Goal: Information Seeking & Learning: Learn about a topic

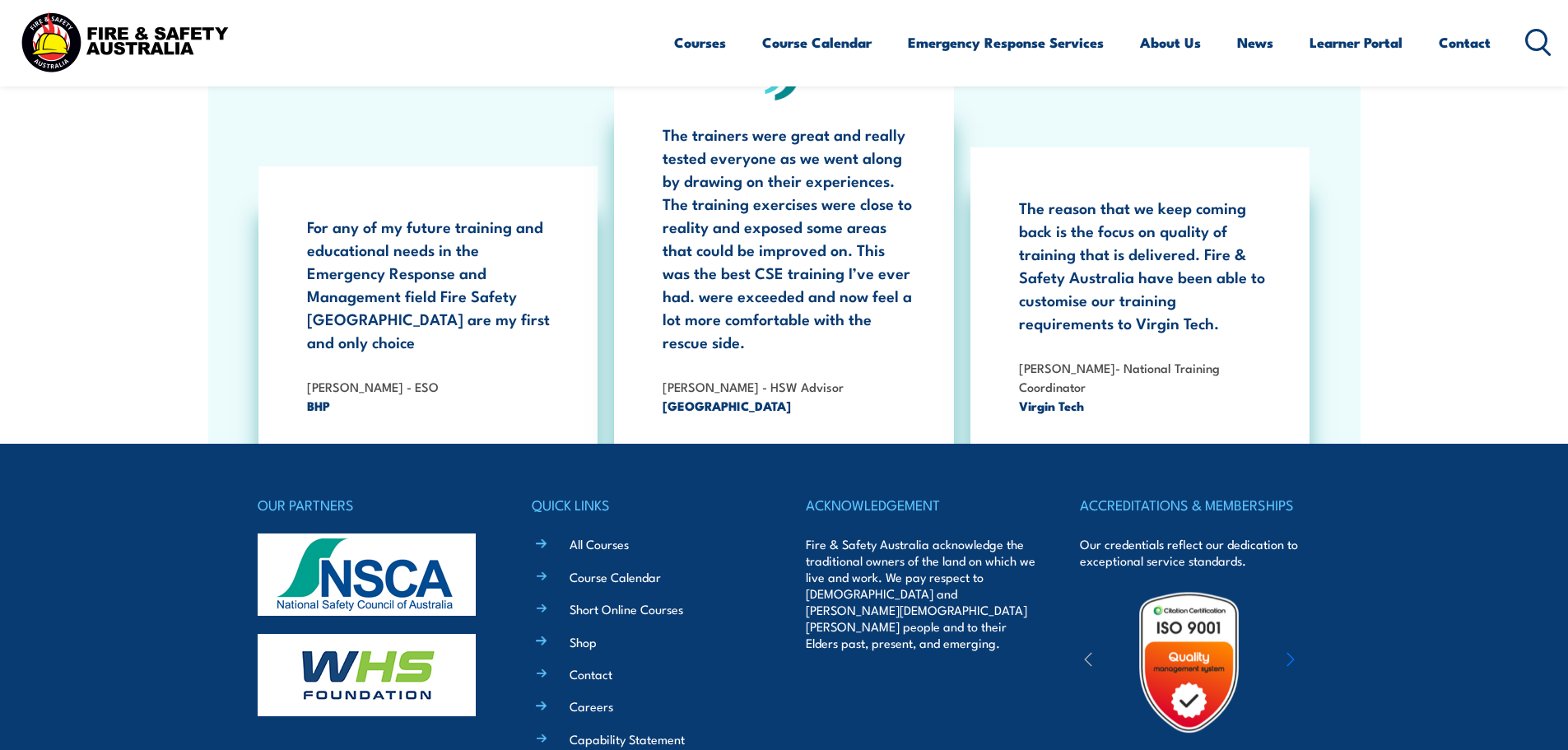
scroll to position [3010, 0]
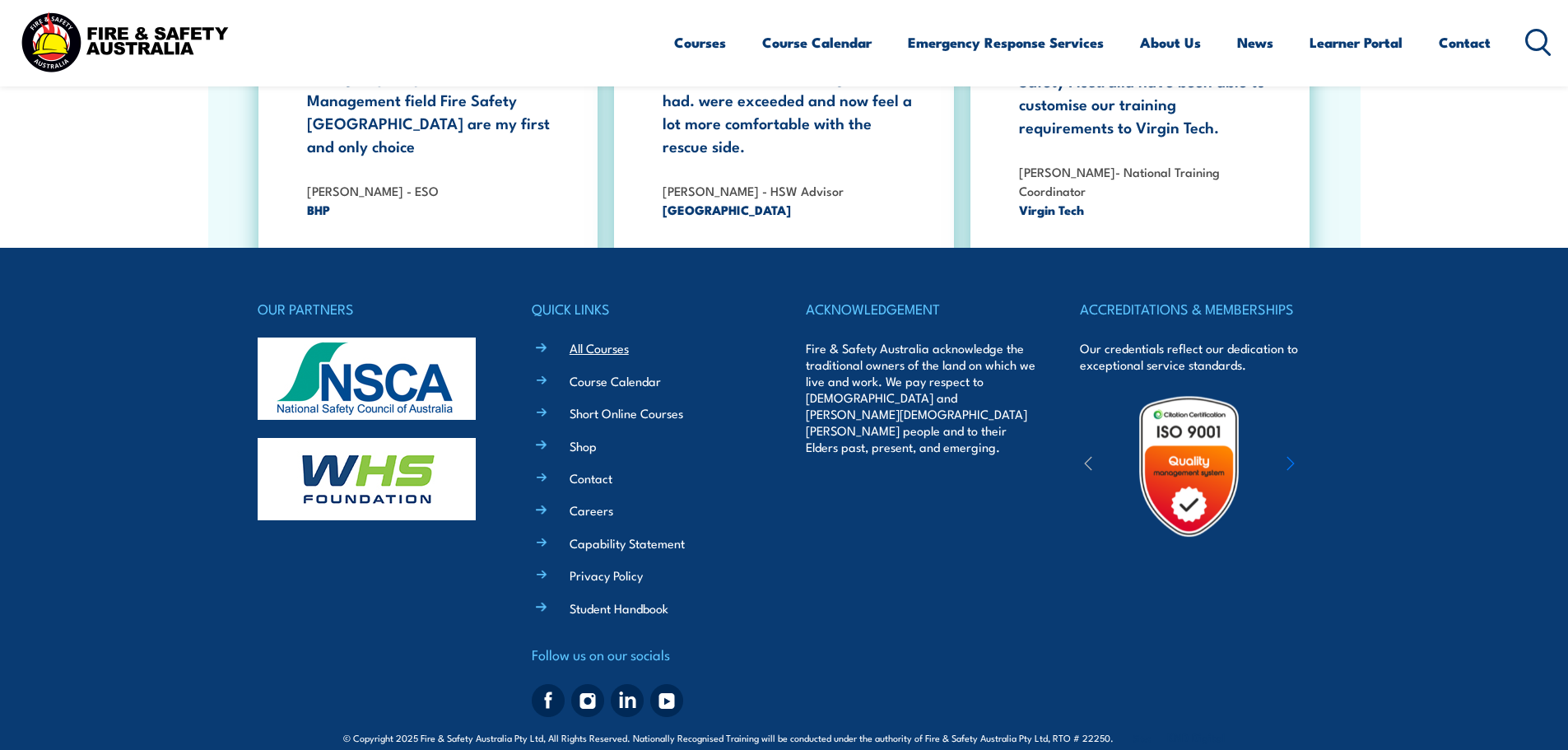
click at [615, 339] on link "All Courses" at bounding box center [600, 348] width 59 height 17
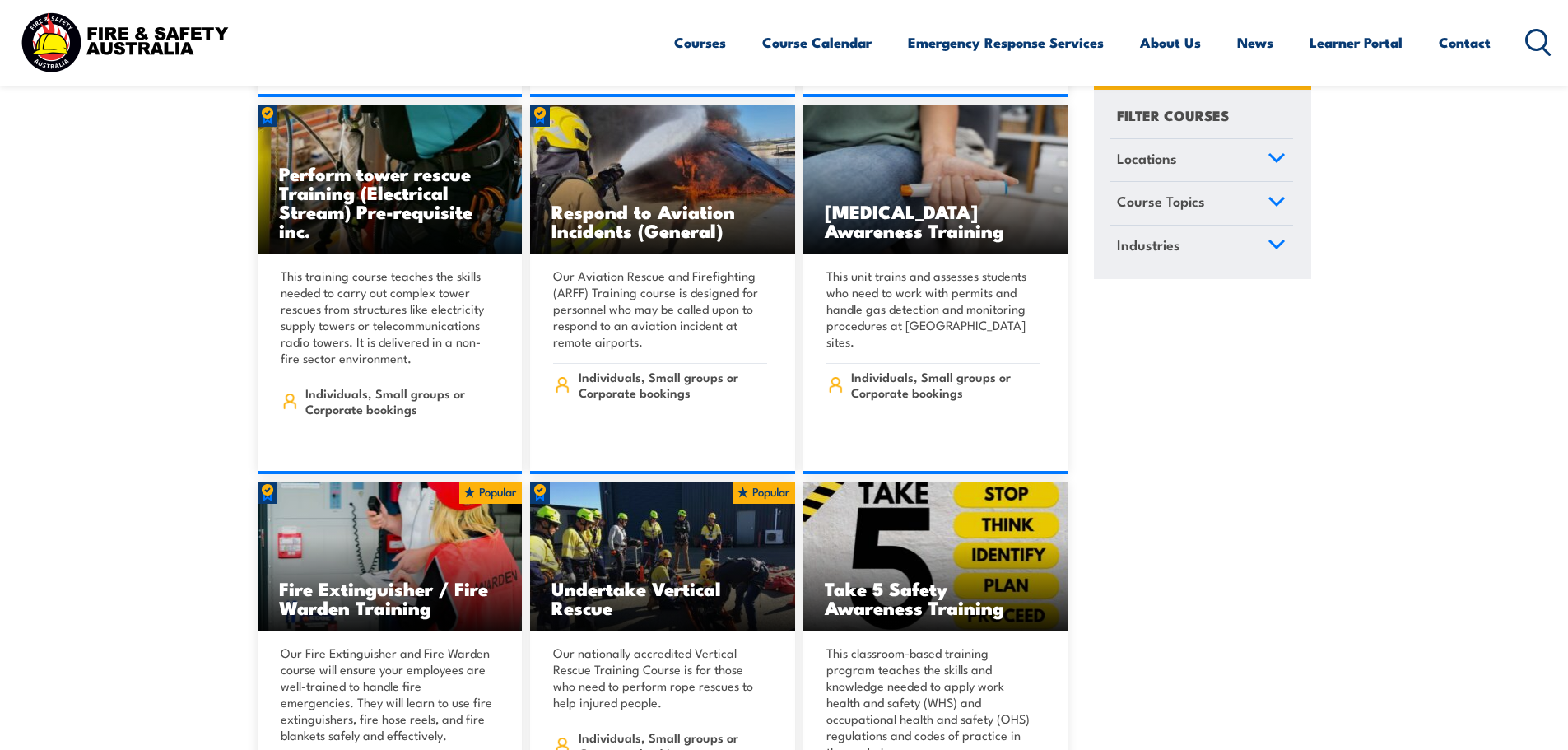
scroll to position [4855, 0]
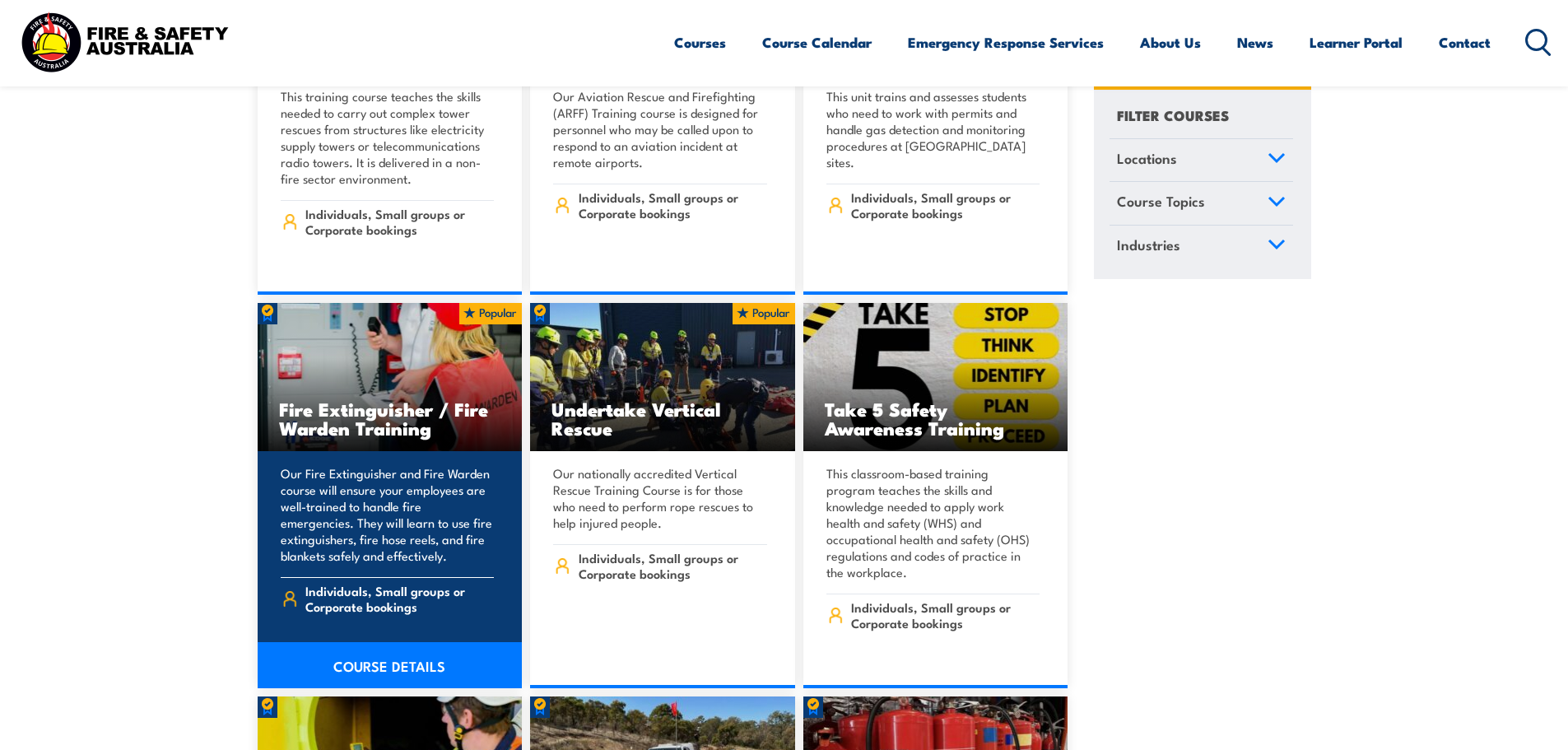
click at [377, 320] on img at bounding box center [390, 376] width 265 height 148
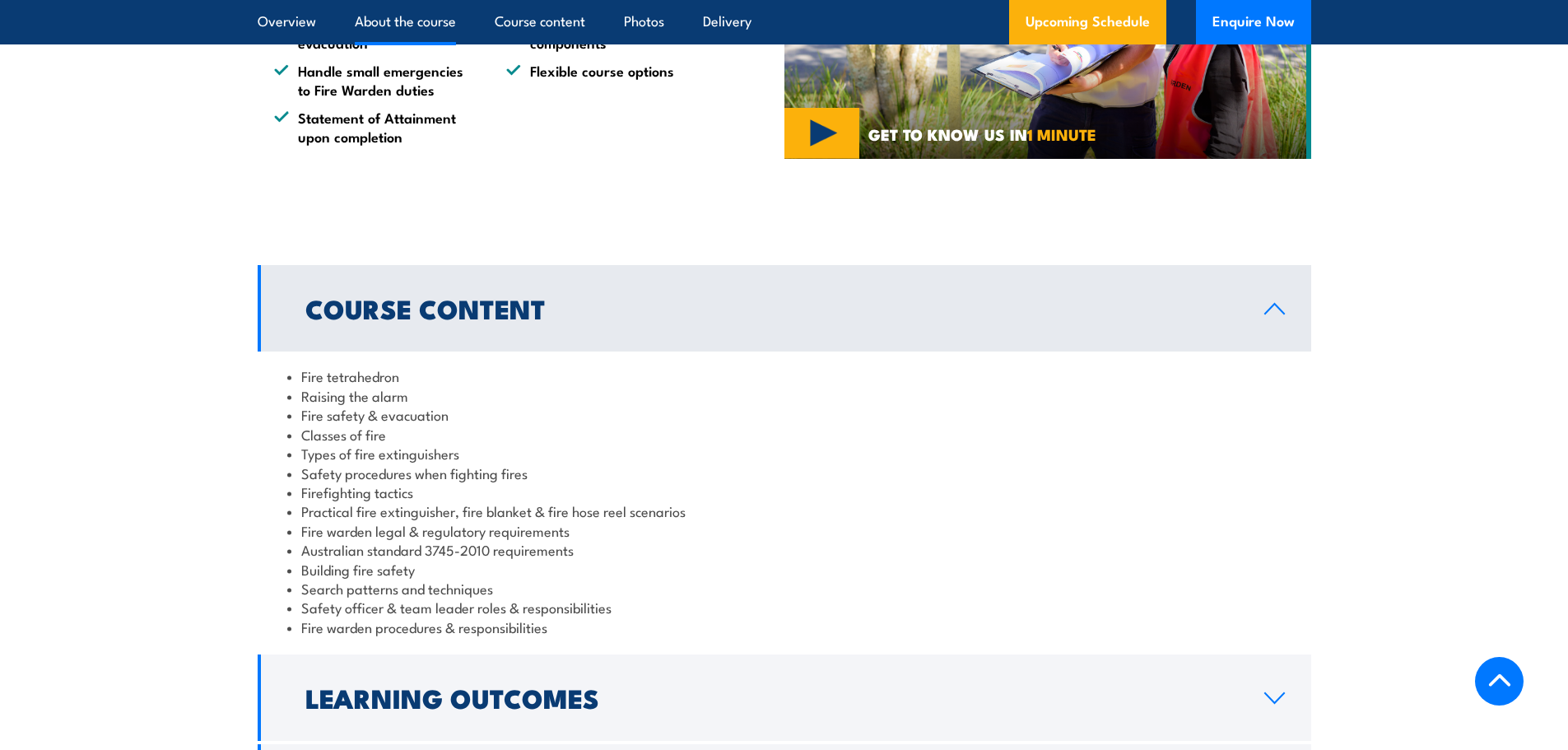
scroll to position [1317, 0]
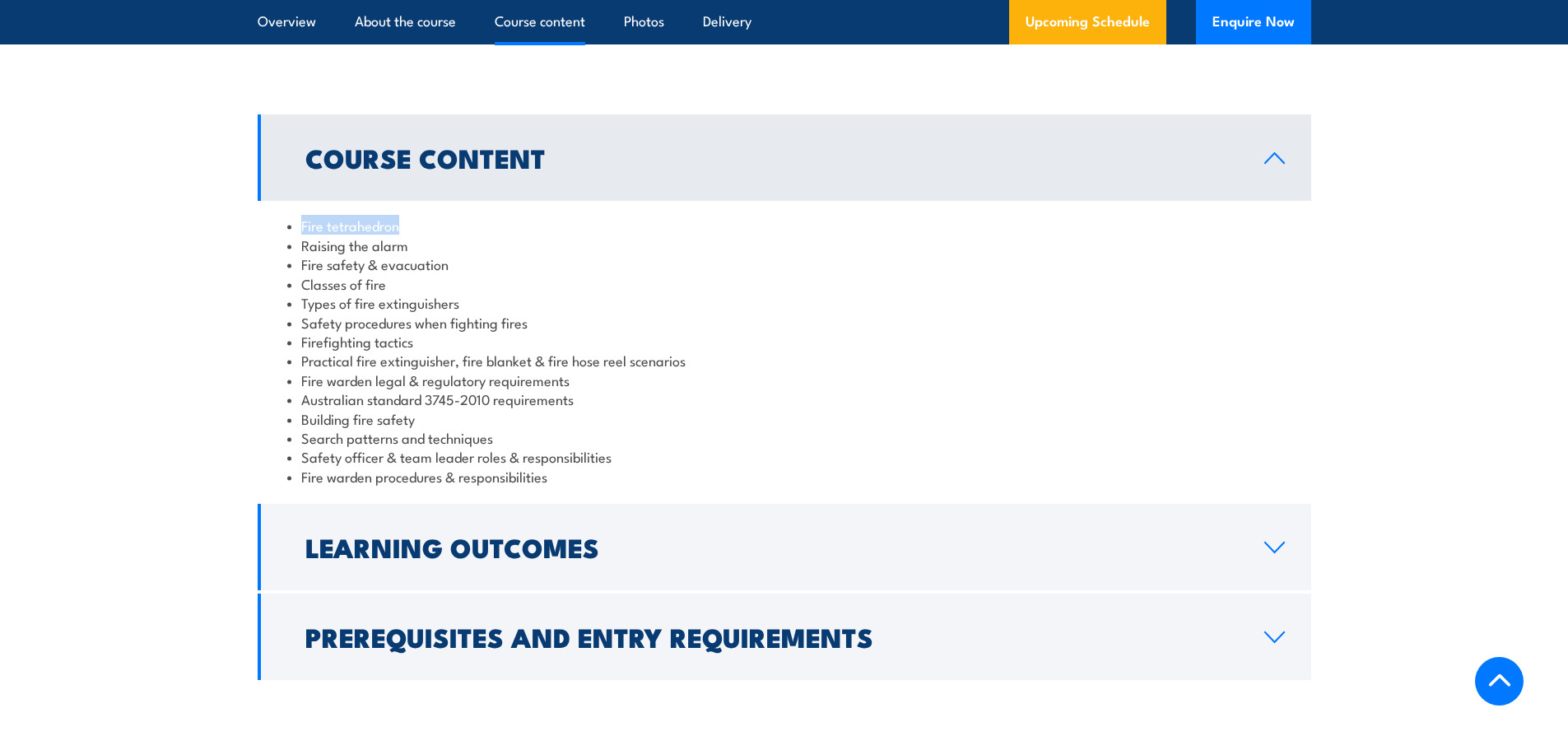
drag, startPoint x: 301, startPoint y: 225, endPoint x: 397, endPoint y: 223, distance: 96.0
click at [397, 223] on li "Fire tetrahedron" at bounding box center [784, 225] width 994 height 19
click at [194, 333] on section "Course Content Fire tetrahedron Raising the alarm Fire safety & evacuation Clas…" at bounding box center [784, 397] width 1568 height 565
drag, startPoint x: 302, startPoint y: 305, endPoint x: 458, endPoint y: 308, distance: 156.0
click at [458, 308] on li "Types of fire extinguishers" at bounding box center [784, 302] width 994 height 19
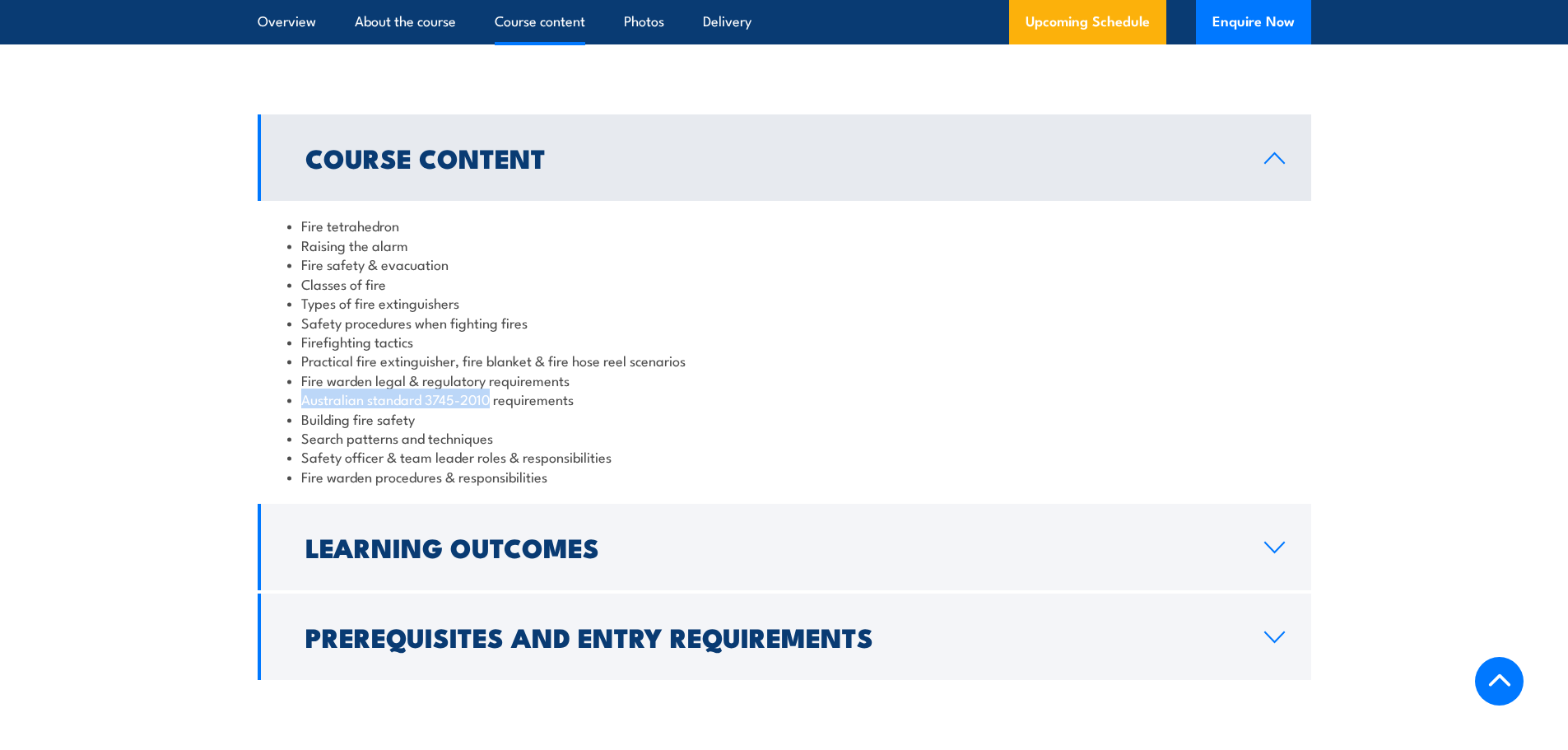
drag, startPoint x: 302, startPoint y: 400, endPoint x: 491, endPoint y: 397, distance: 189.0
click at [491, 397] on li "Australian standard 3745-2010 requirements" at bounding box center [784, 398] width 994 height 19
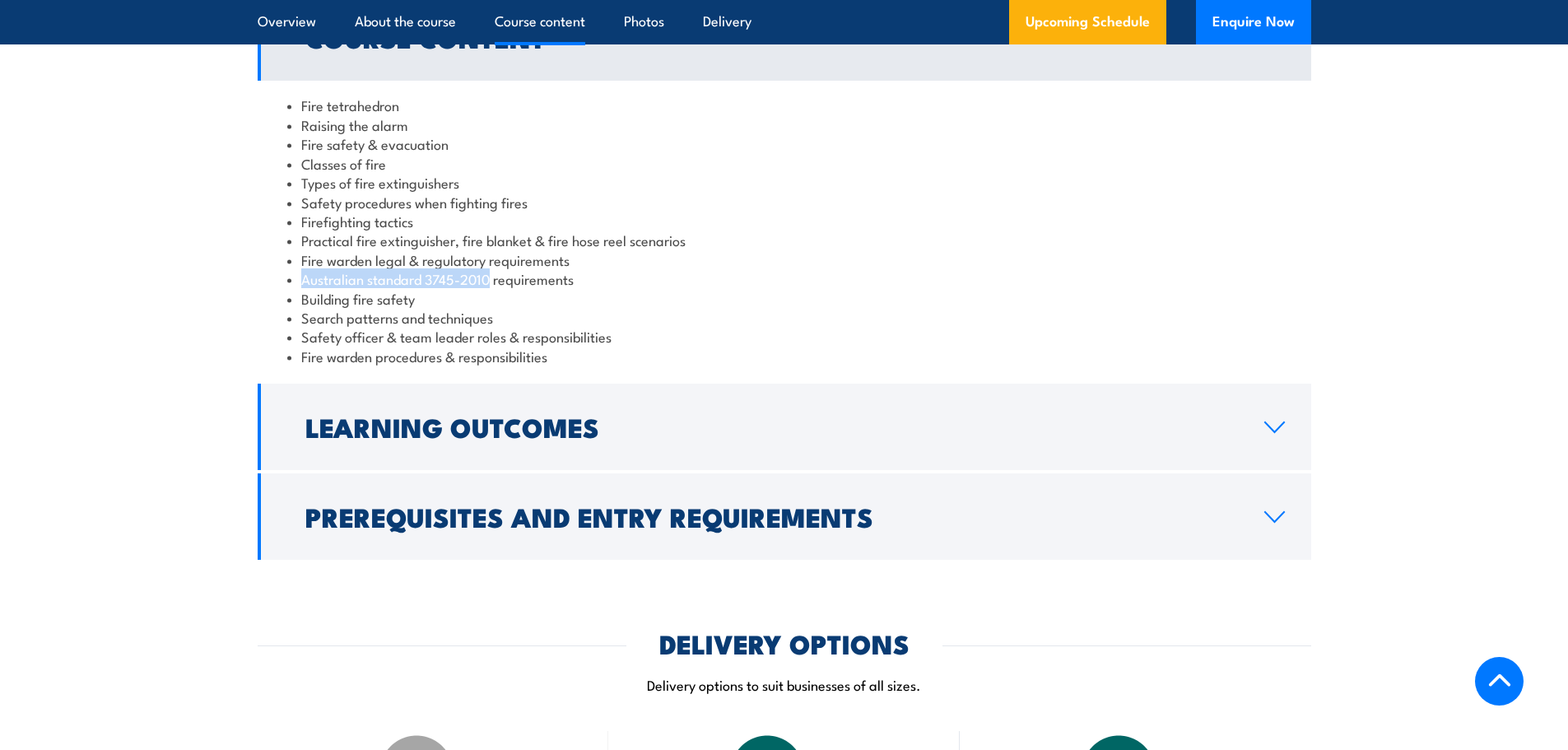
scroll to position [1646, 0]
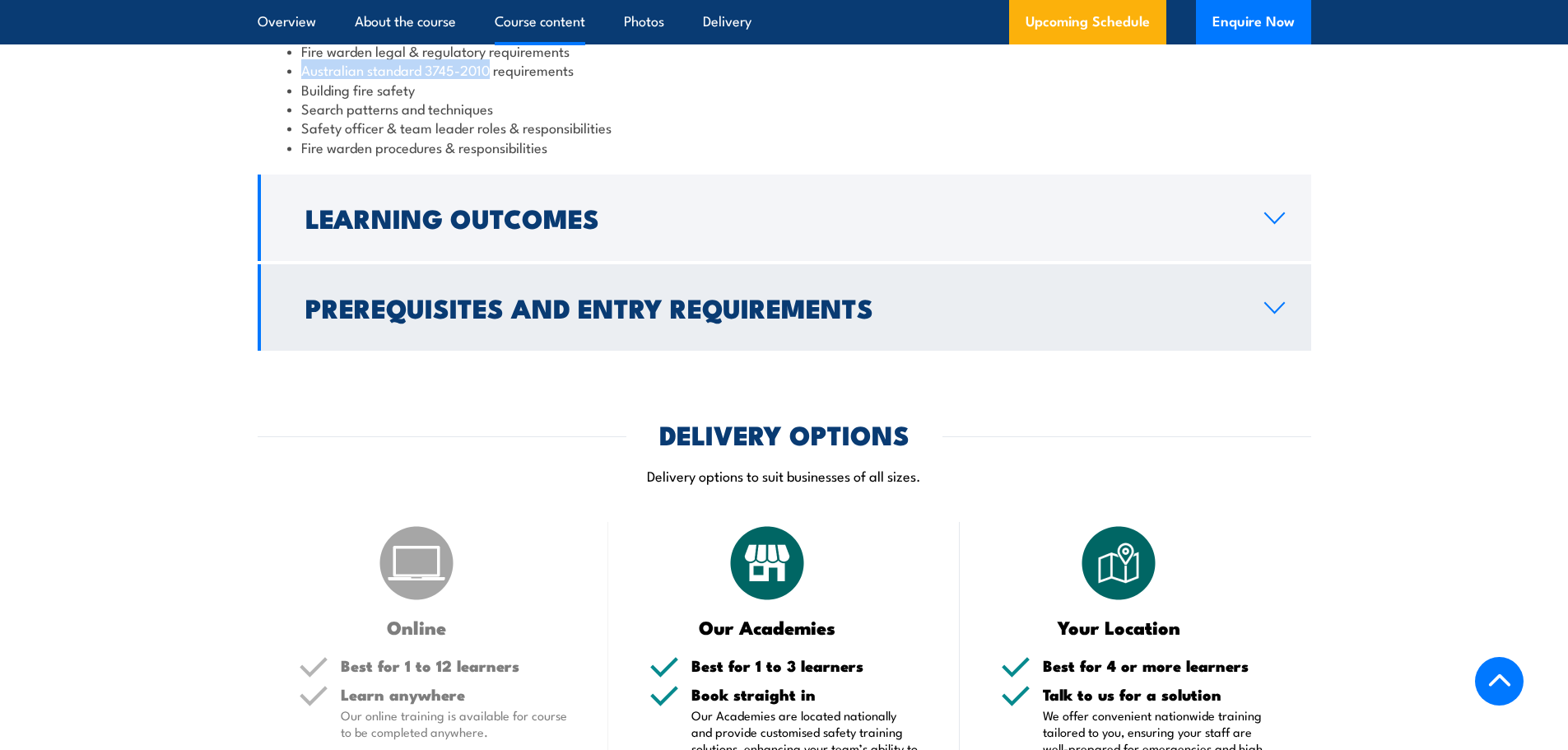
click at [557, 319] on h2 "Prerequisites and Entry Requirements" at bounding box center [771, 307] width 932 height 23
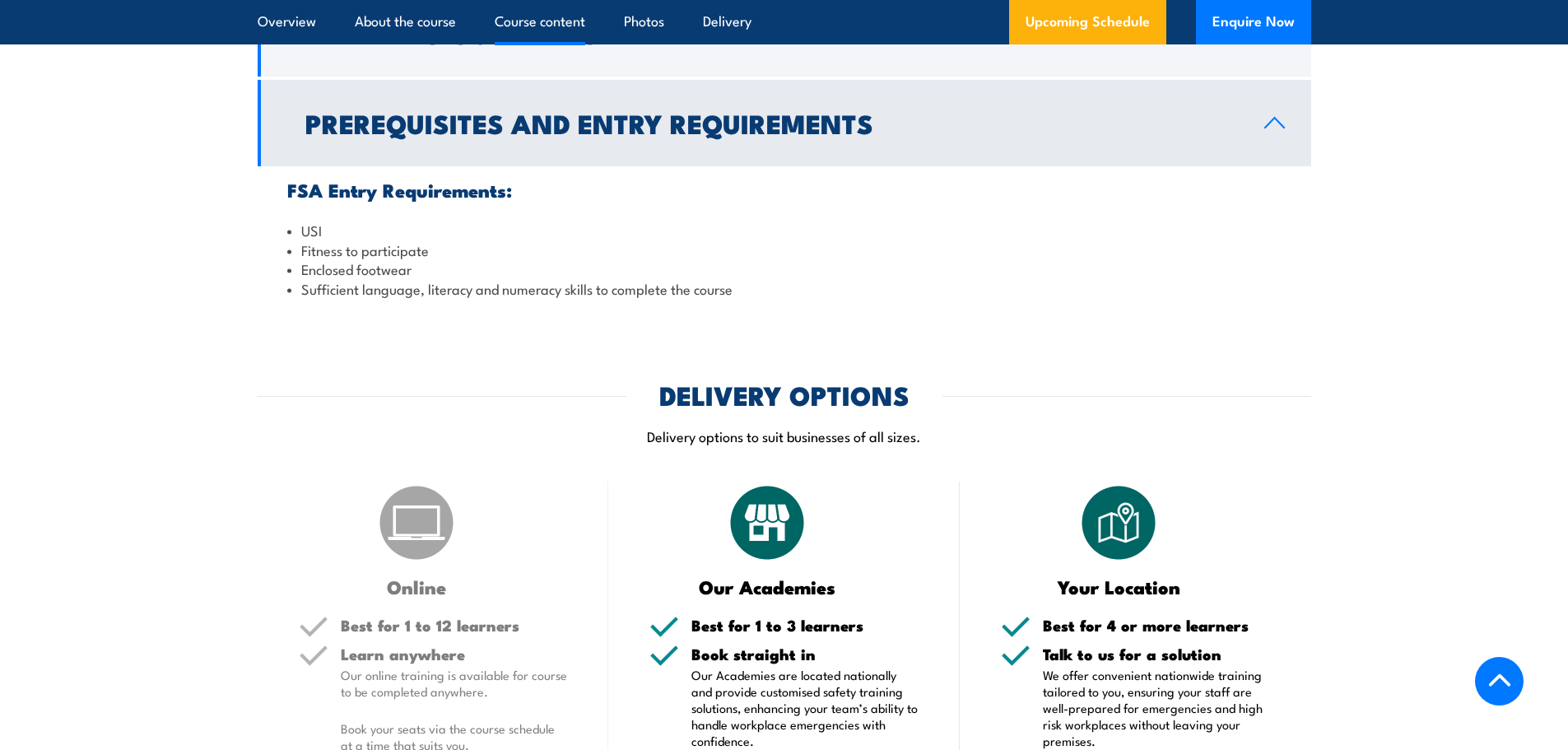
scroll to position [1534, 0]
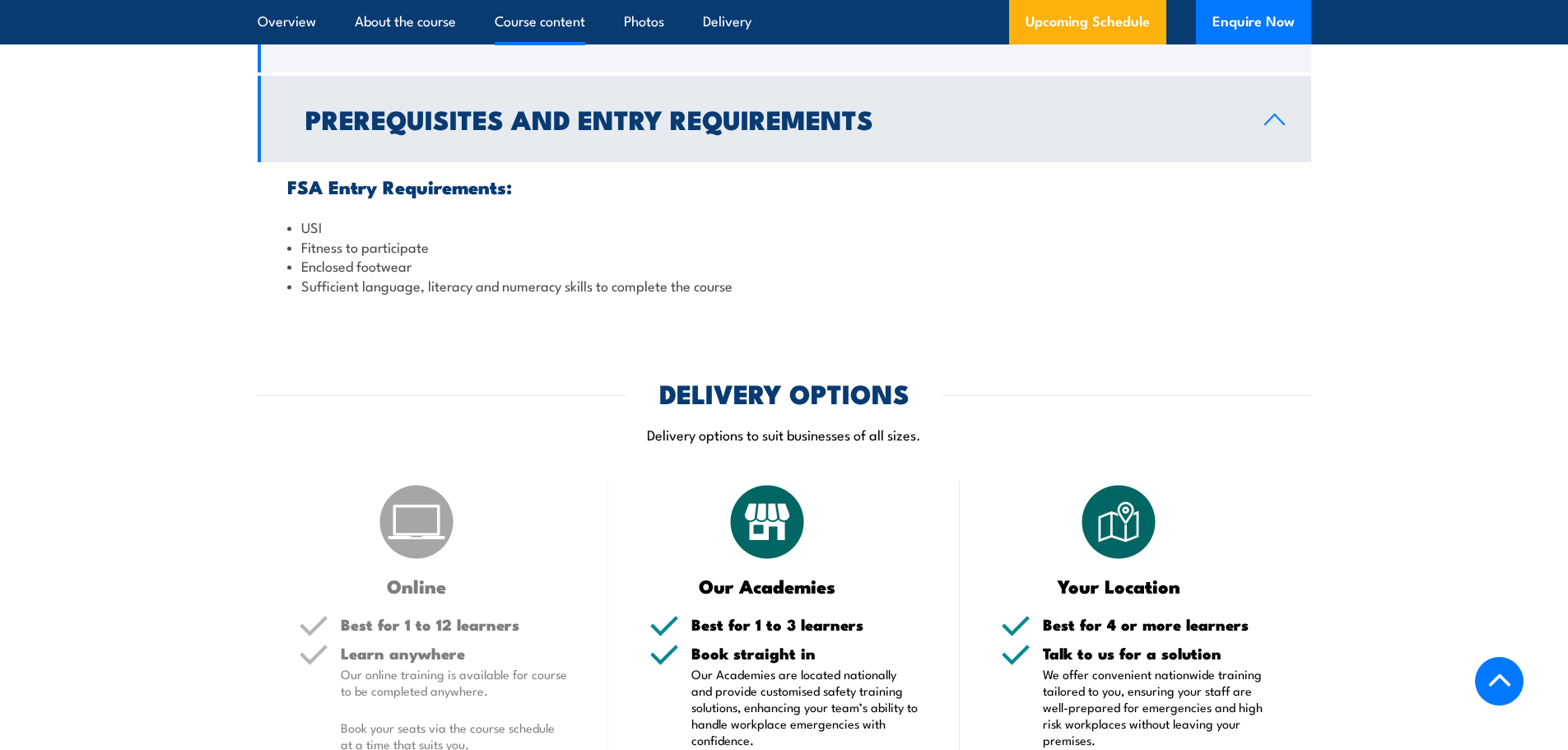
click at [307, 228] on li "USI" at bounding box center [784, 227] width 994 height 19
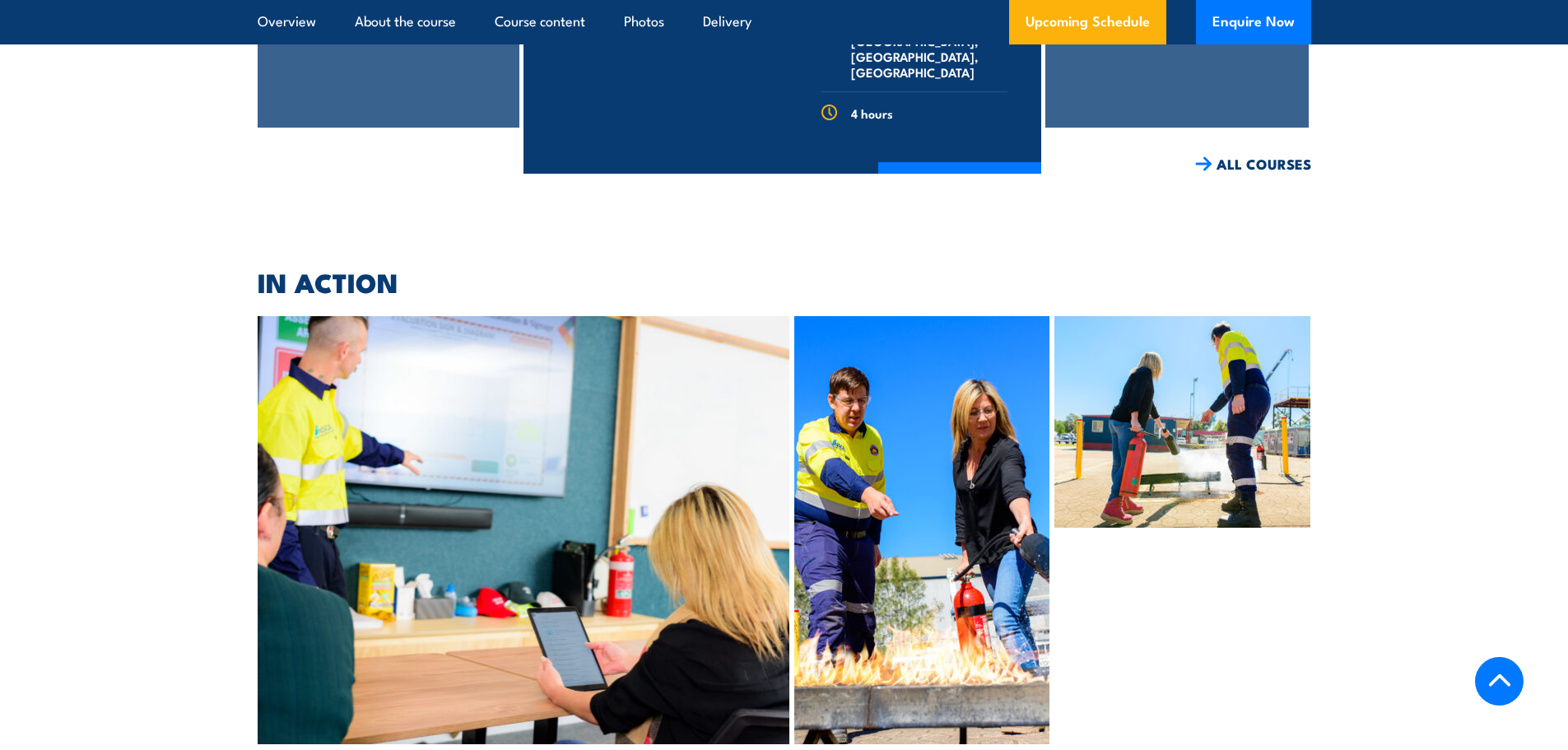
scroll to position [7525, 0]
